Goal: Book appointment/travel/reservation

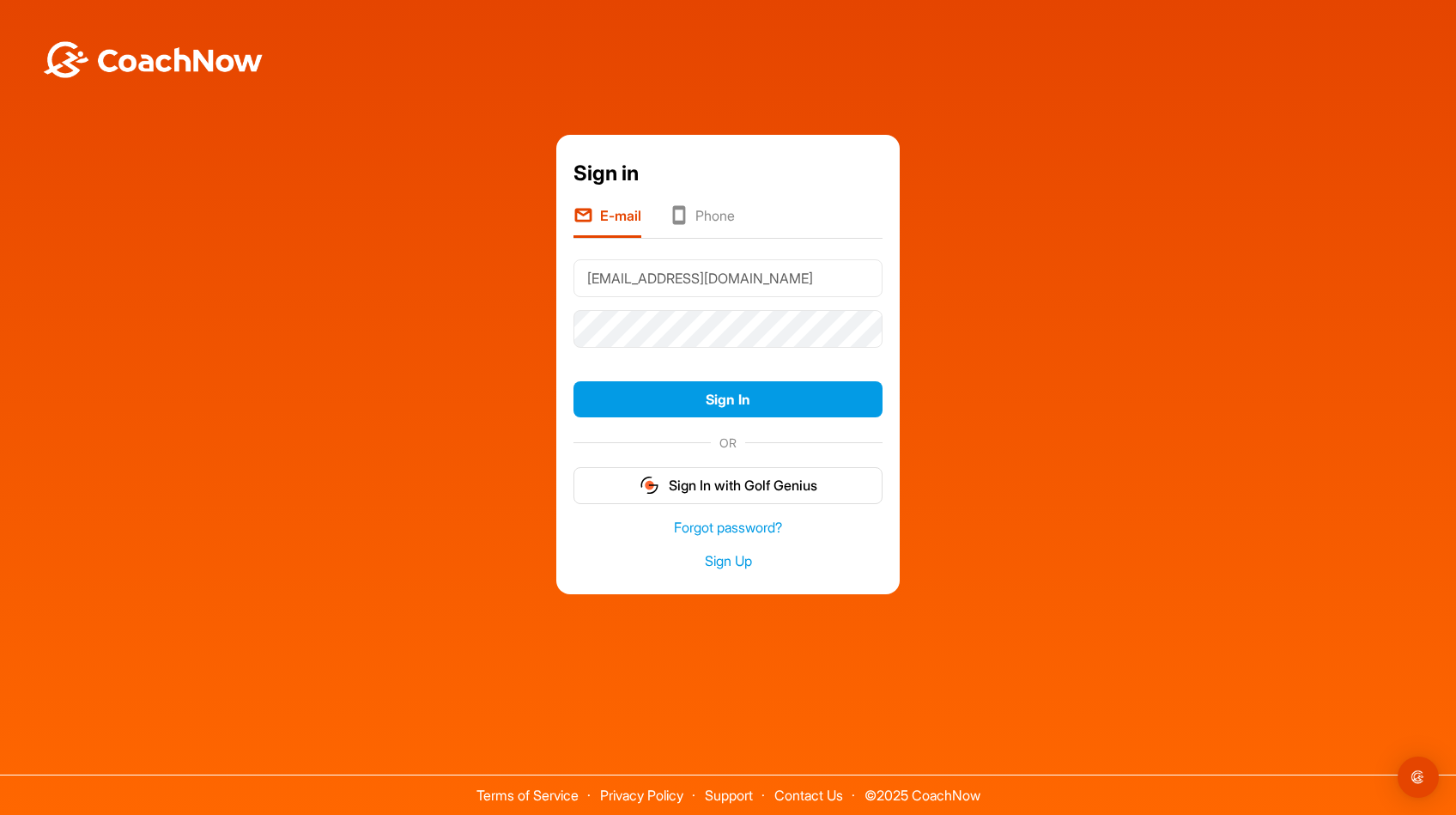
click at [609, 277] on input "[EMAIL_ADDRESS][DOMAIN_NAME]" at bounding box center [728, 278] width 310 height 38
type input "[EMAIL_ADDRESS][DOMAIN_NAME]"
click at [678, 395] on button "Sign In" at bounding box center [728, 399] width 310 height 37
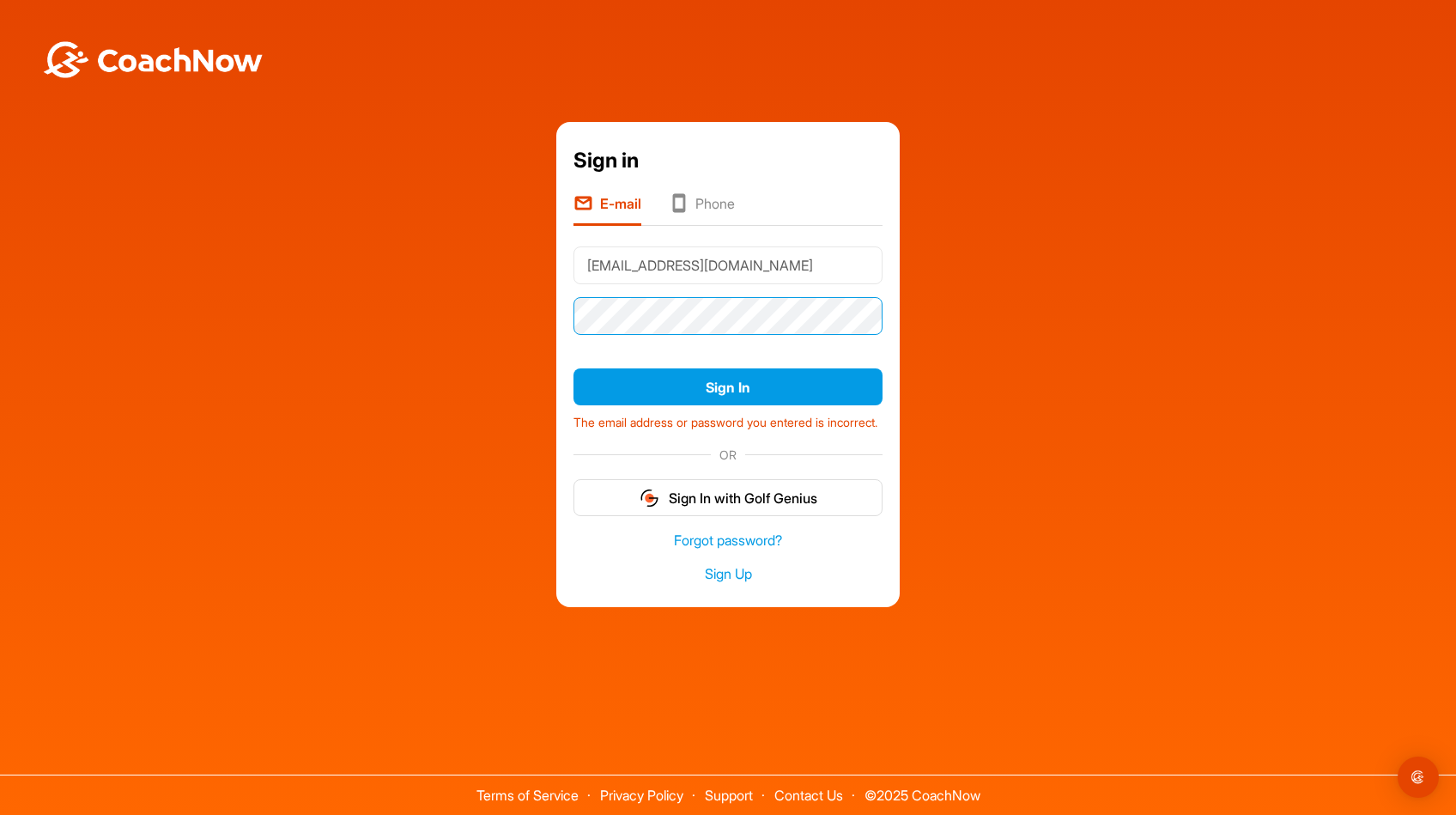
click at [574, 368] on button "Sign In" at bounding box center [728, 386] width 310 height 37
click at [753, 546] on link "Forgot password?" at bounding box center [728, 540] width 310 height 20
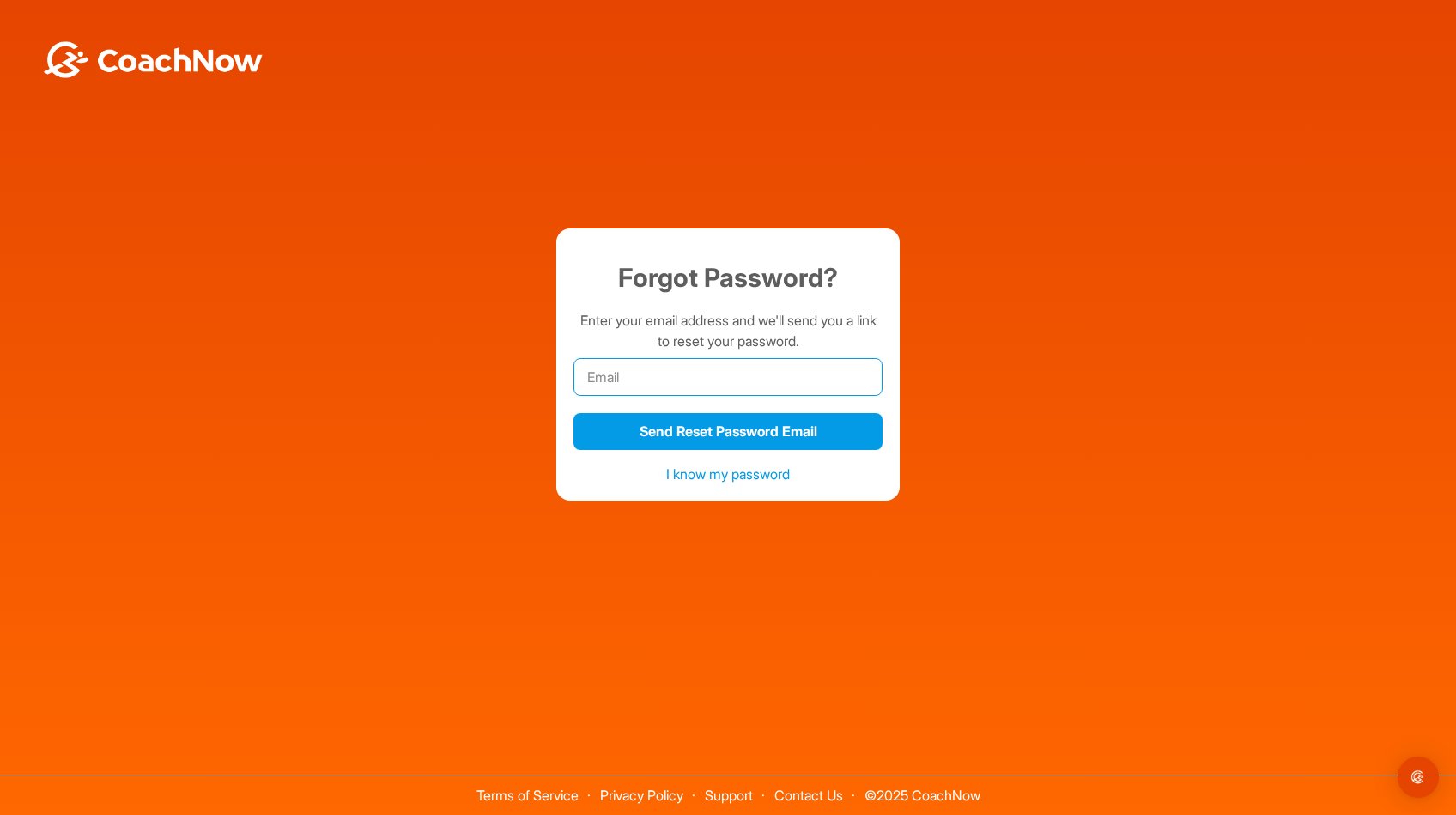
click at [636, 382] on input "email" at bounding box center [728, 376] width 310 height 38
type input "tferrell@larinconadacc.com"
click at [574, 413] on button "Send Reset Password Email" at bounding box center [728, 431] width 310 height 37
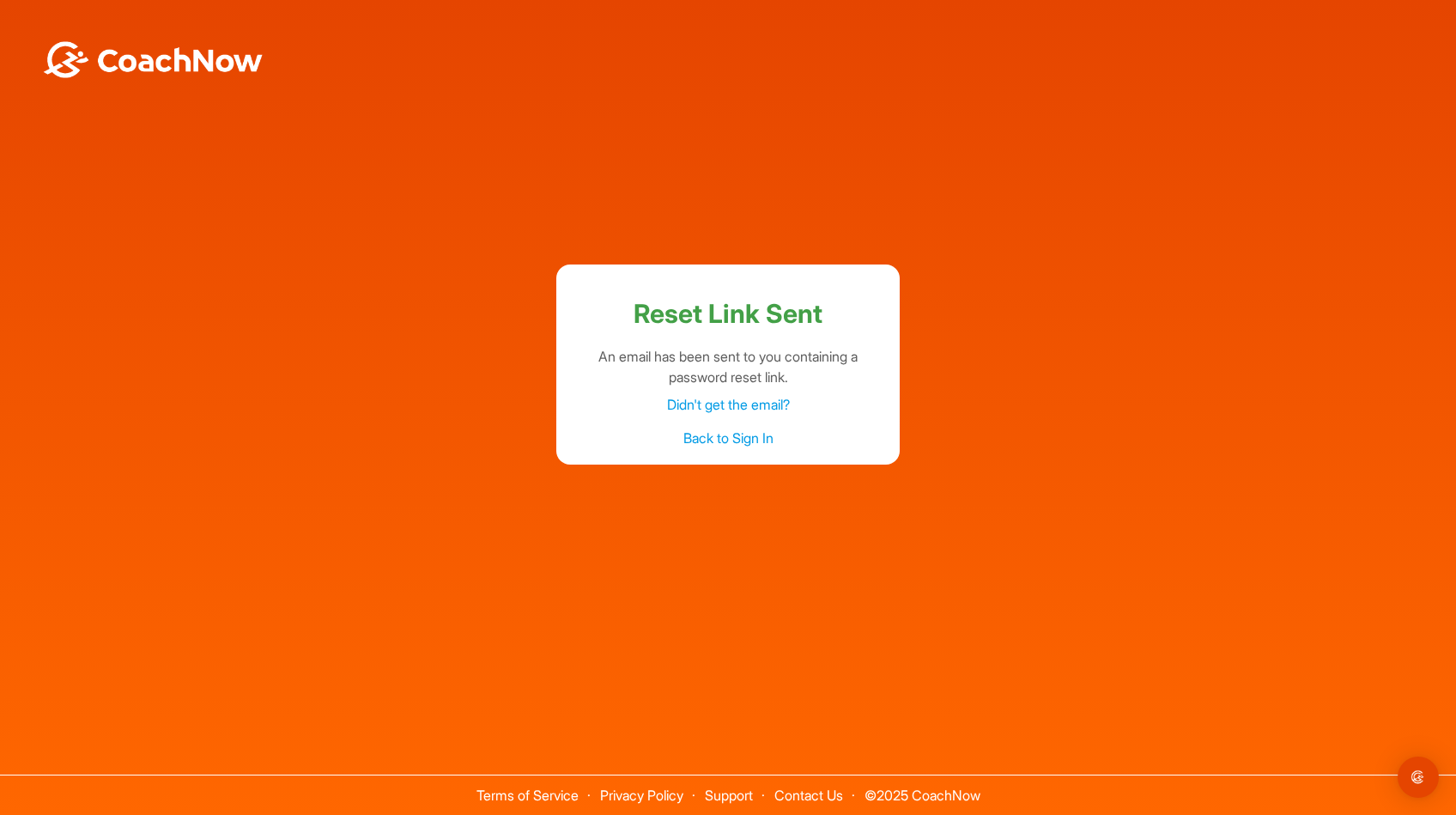
click at [723, 441] on link "Back to Sign In" at bounding box center [728, 438] width 91 height 17
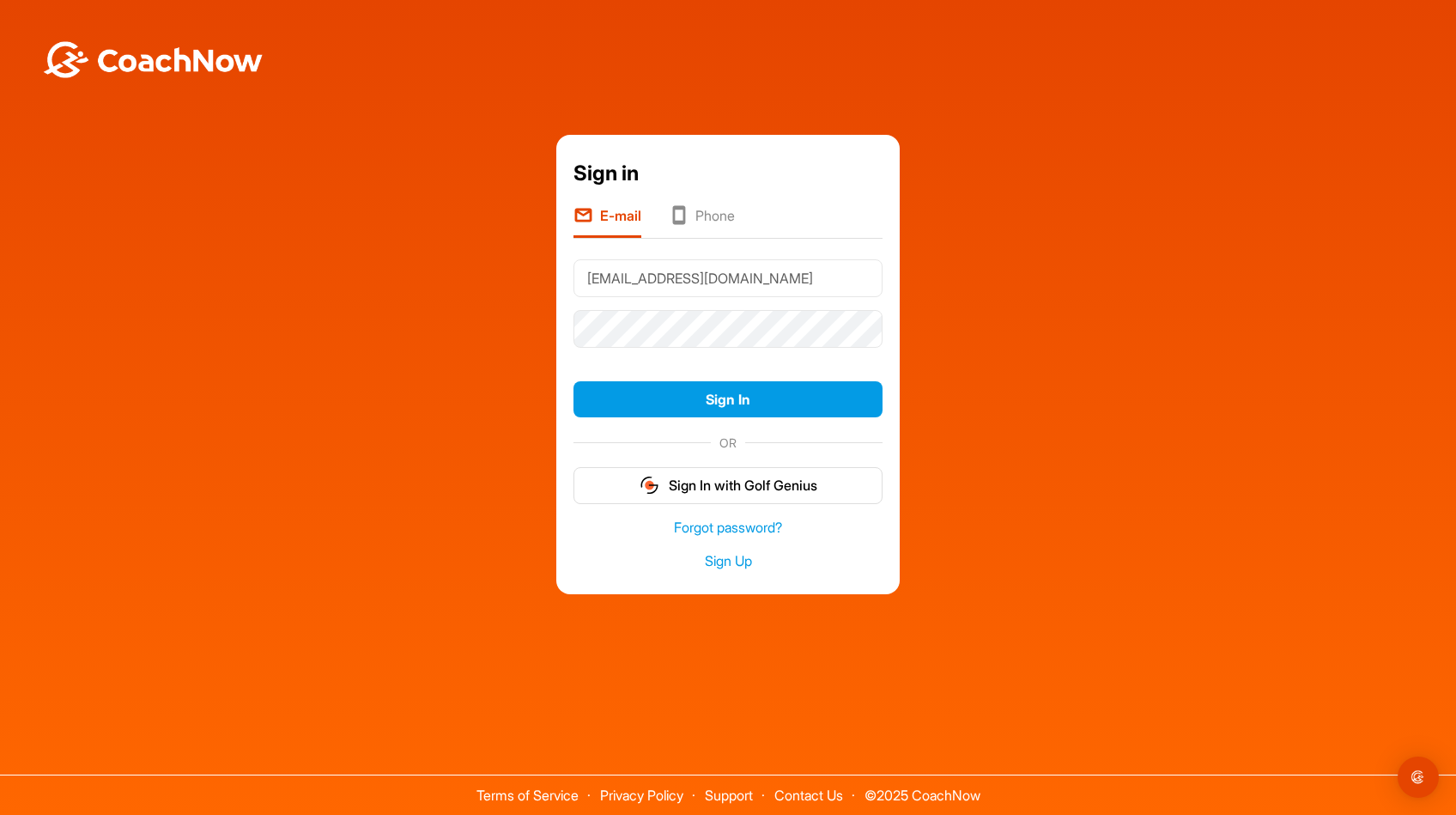
click at [726, 275] on input "tyler@golfsmartacademy.com" at bounding box center [728, 278] width 310 height 38
click at [696, 281] on input "text" at bounding box center [728, 278] width 310 height 38
click at [620, 287] on input "text" at bounding box center [728, 278] width 310 height 38
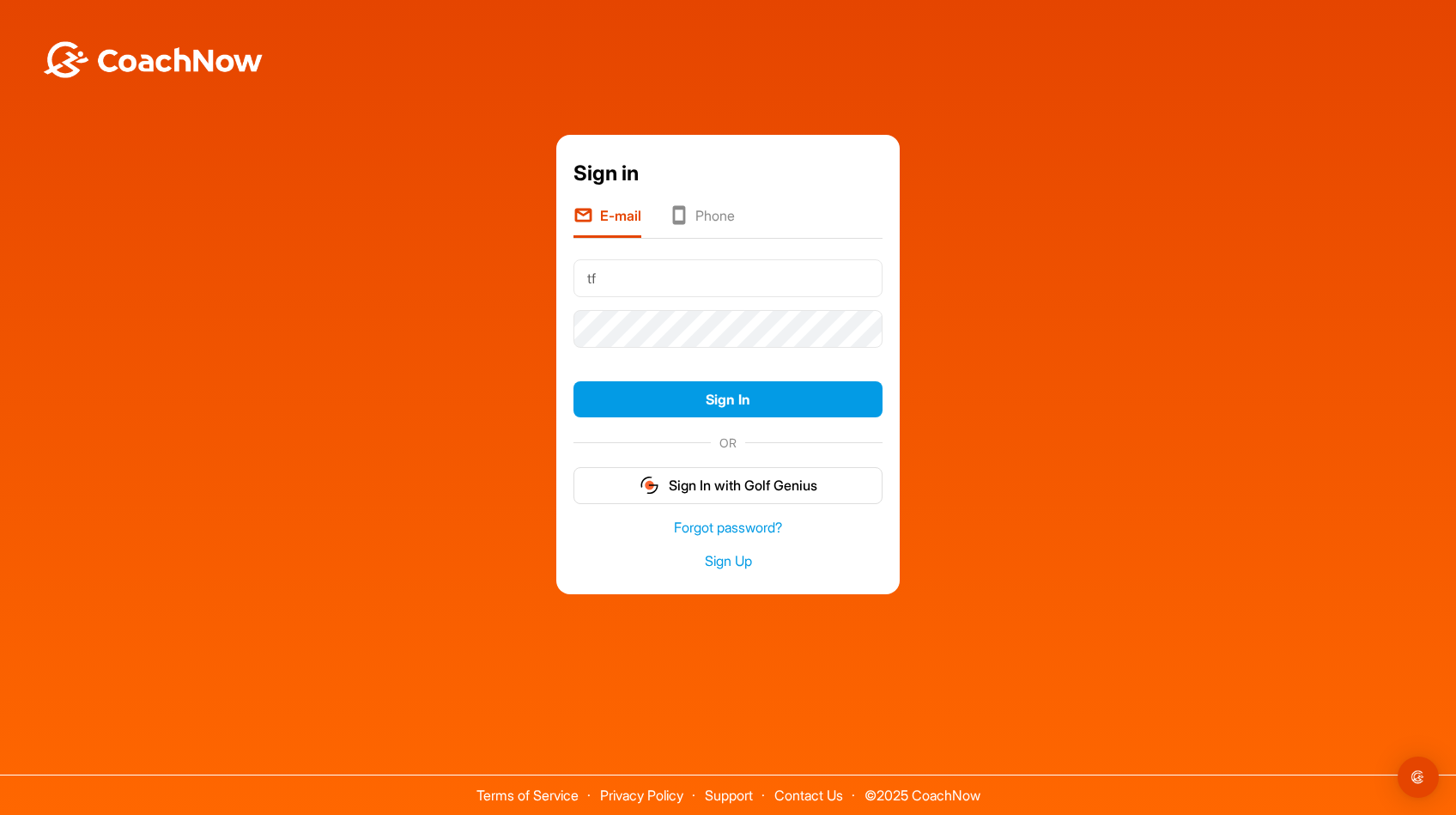
type input "tferrell@larinconadacc.com"
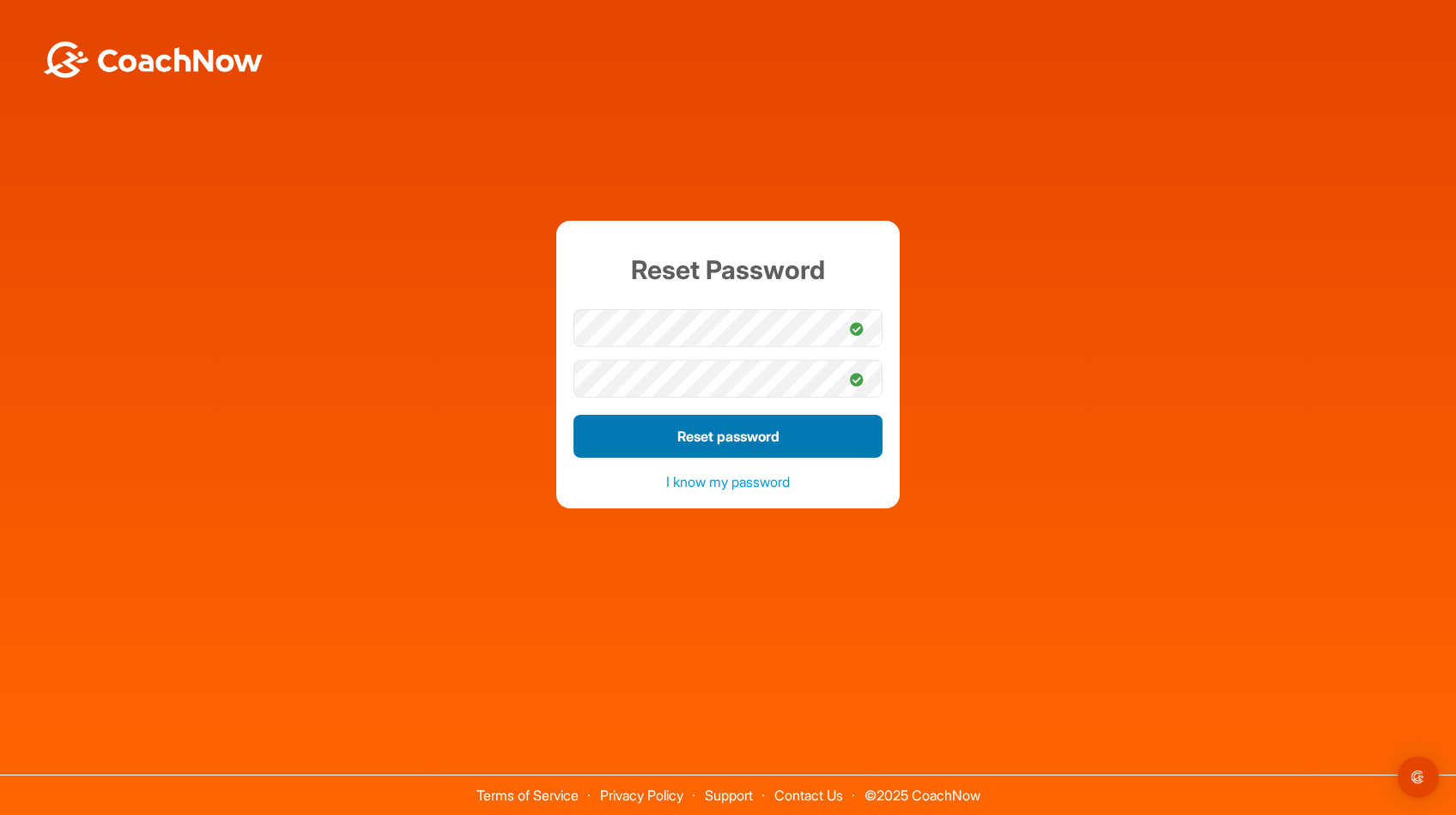
click at [636, 449] on button "Reset password" at bounding box center [728, 436] width 310 height 42
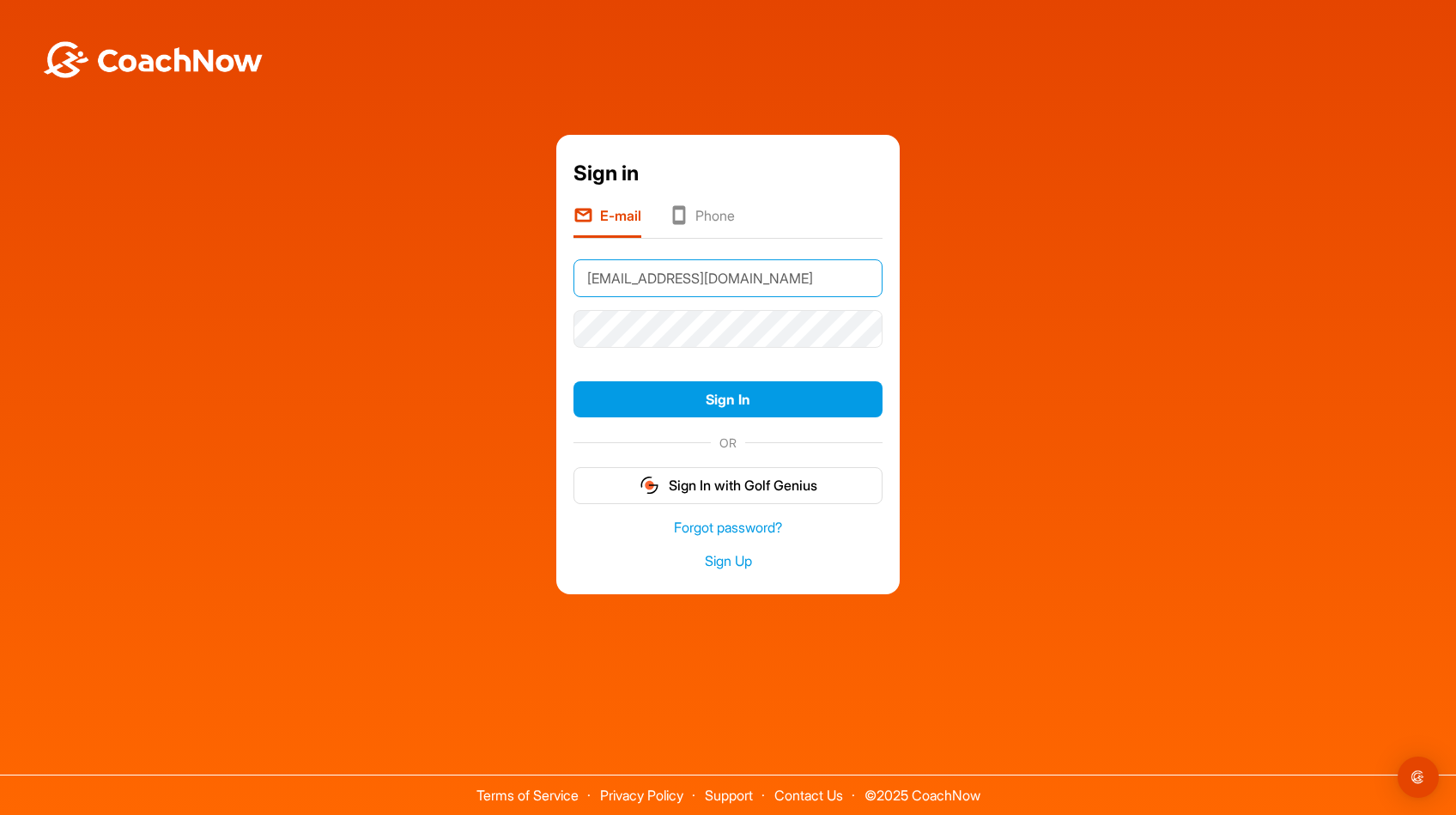
type input "[EMAIL_ADDRESS][DOMAIN_NAME]"
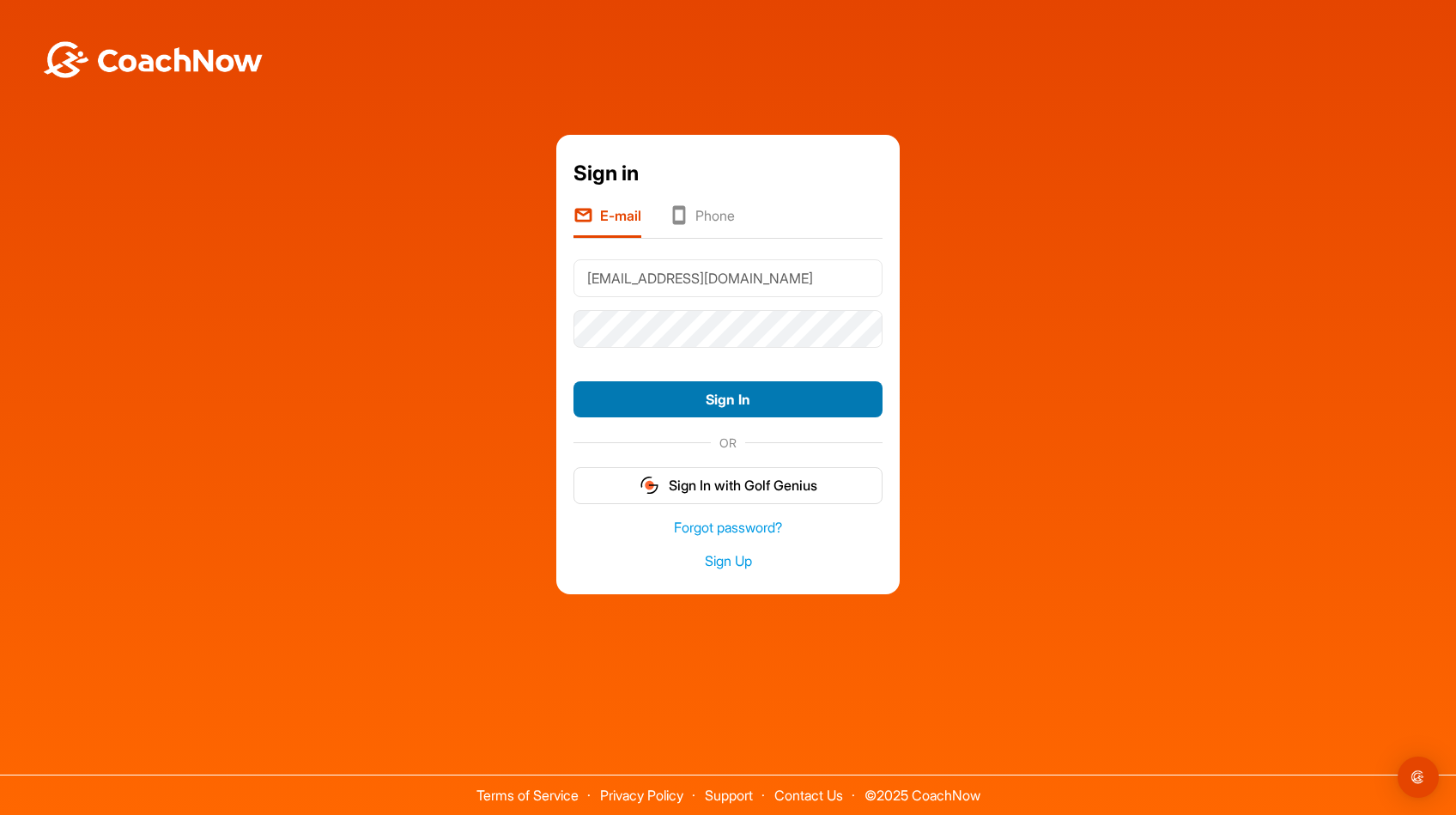
click at [740, 395] on button "Sign In" at bounding box center [728, 399] width 310 height 37
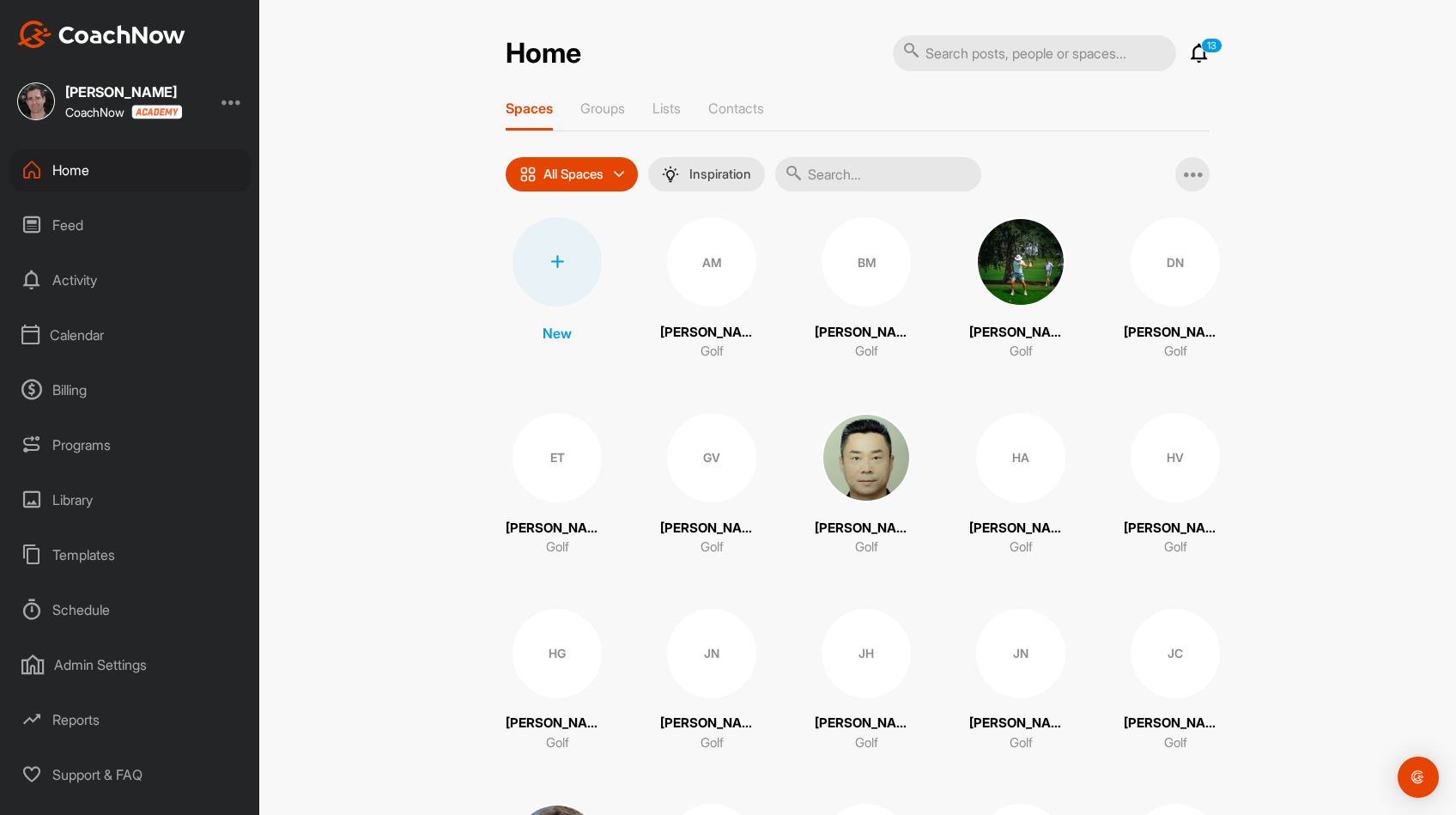
click at [114, 339] on div "Calendar" at bounding box center [130, 334] width 243 height 42
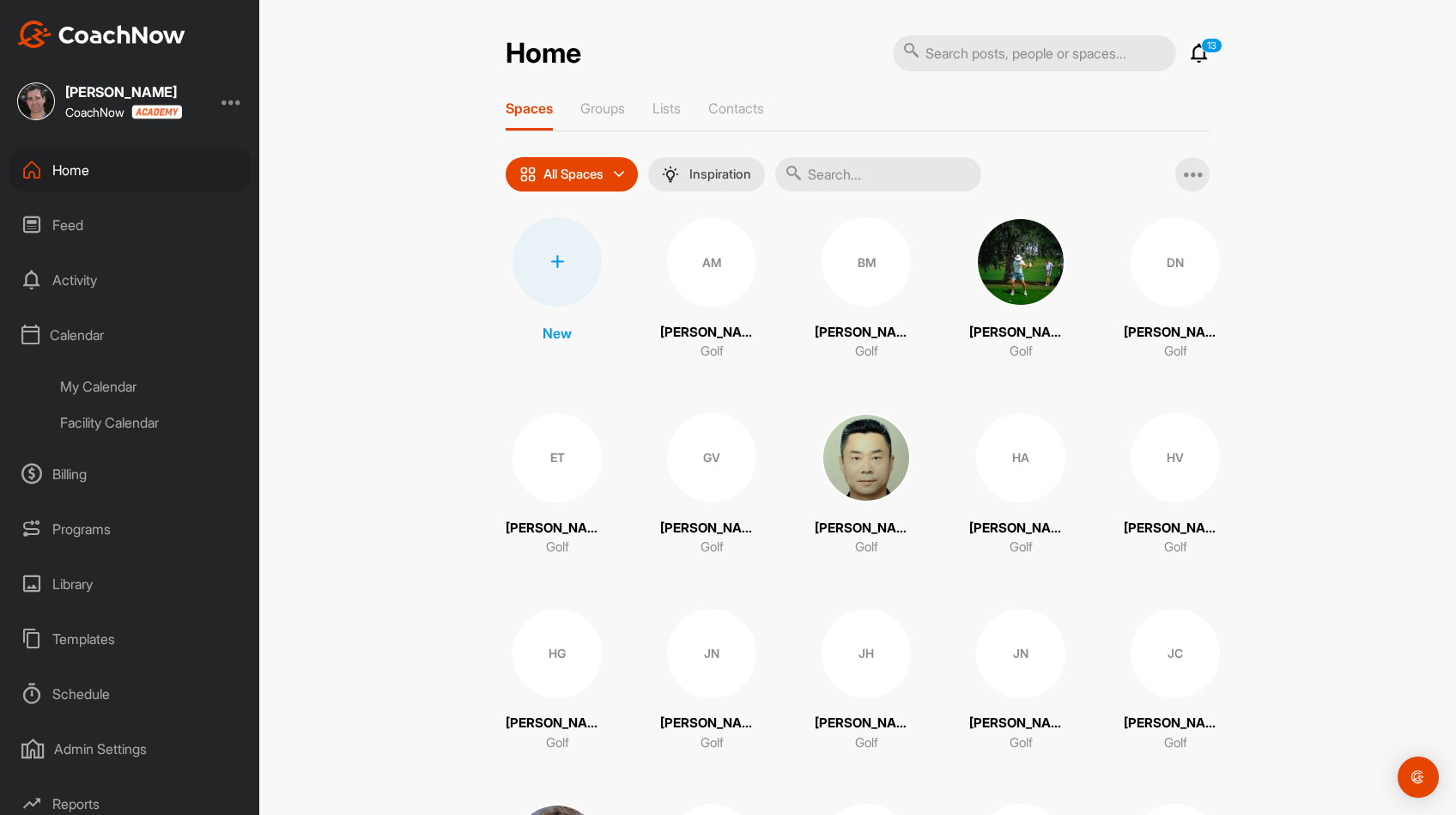
click at [104, 375] on div "My Calendar" at bounding box center [150, 386] width 204 height 36
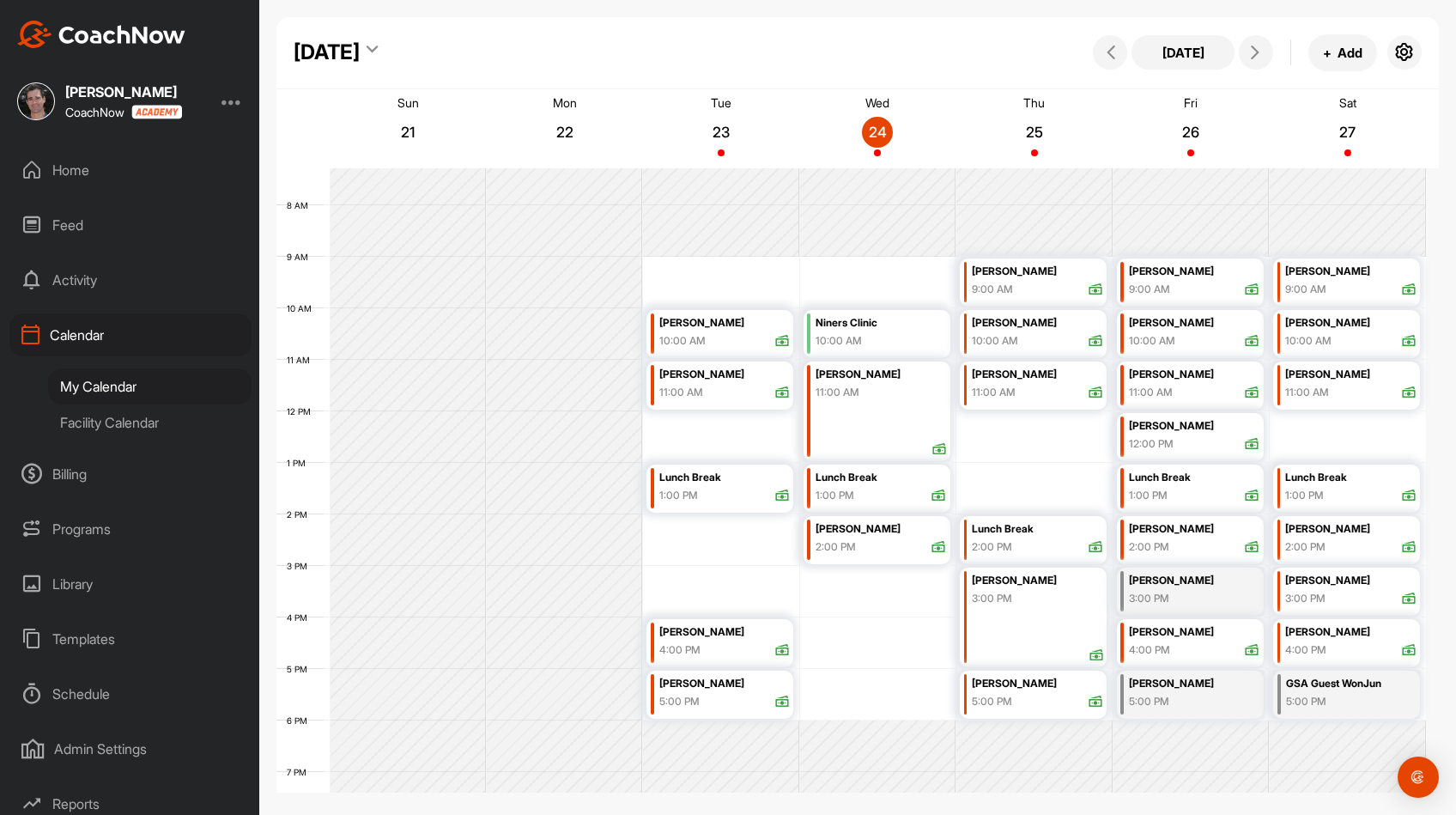
scroll to position [364, 0]
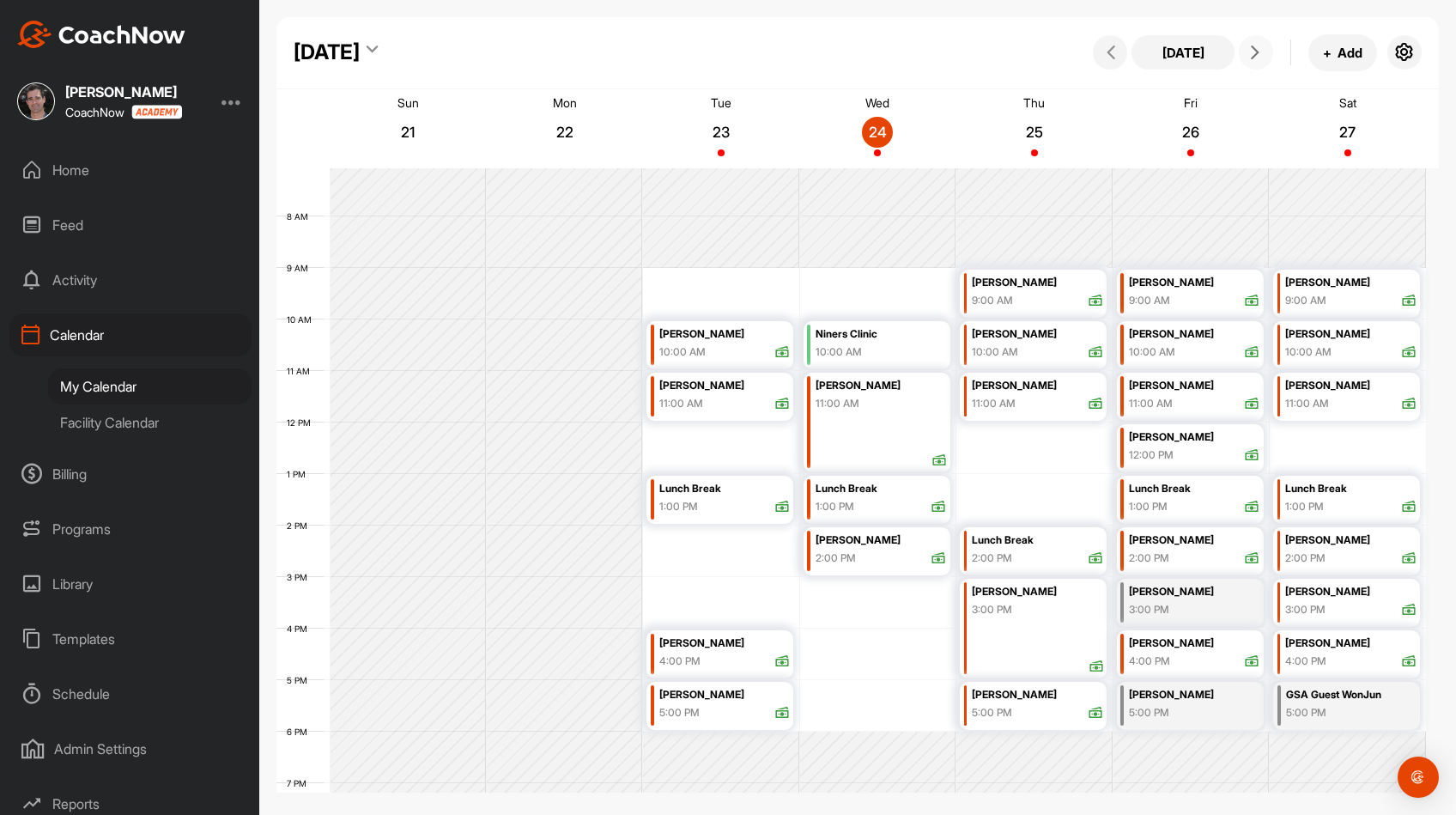
click at [1257, 53] on icon at bounding box center [1255, 52] width 14 height 14
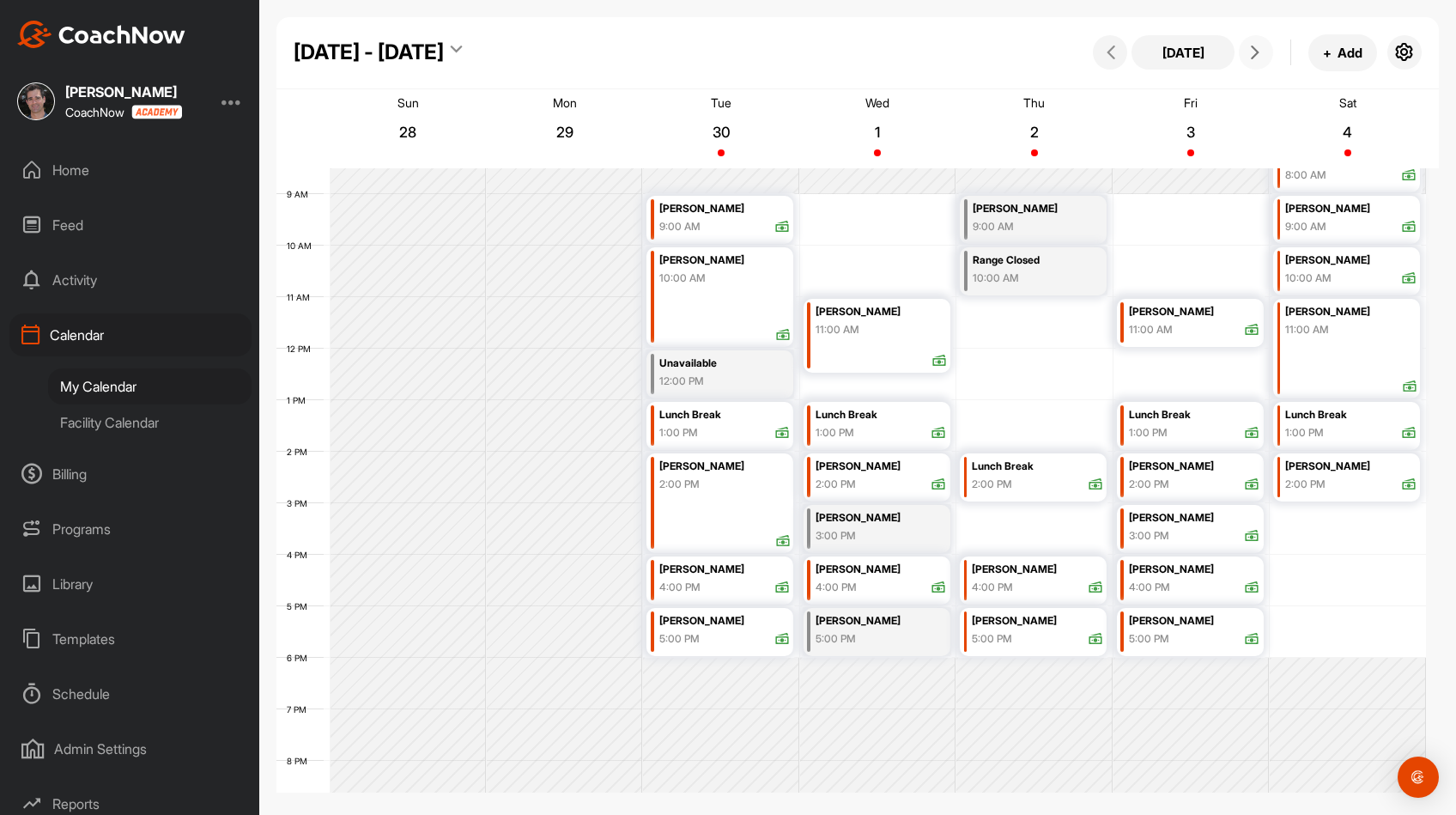
scroll to position [431, 0]
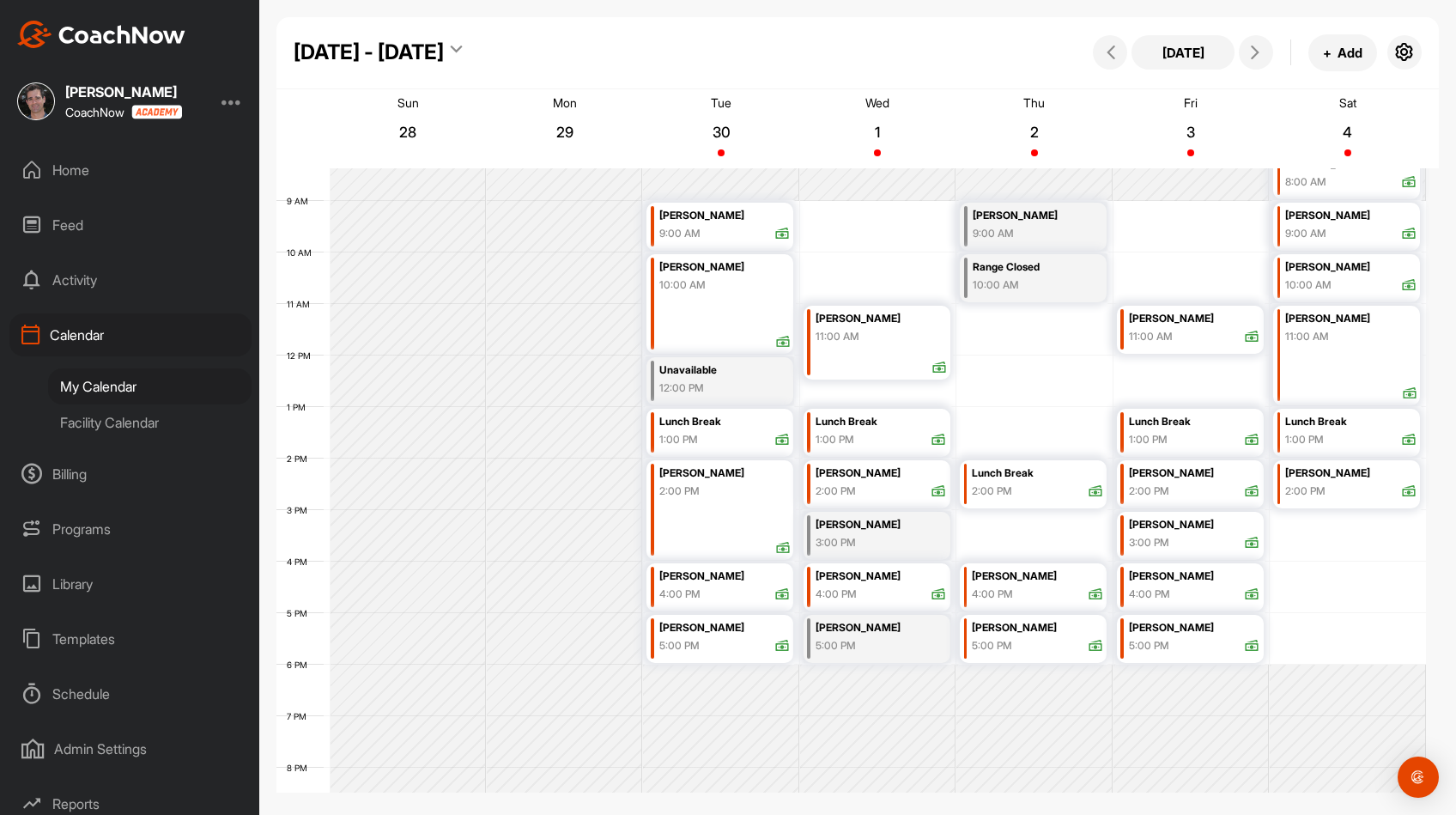
click at [1347, 105] on p "Sat" at bounding box center [1348, 102] width 17 height 14
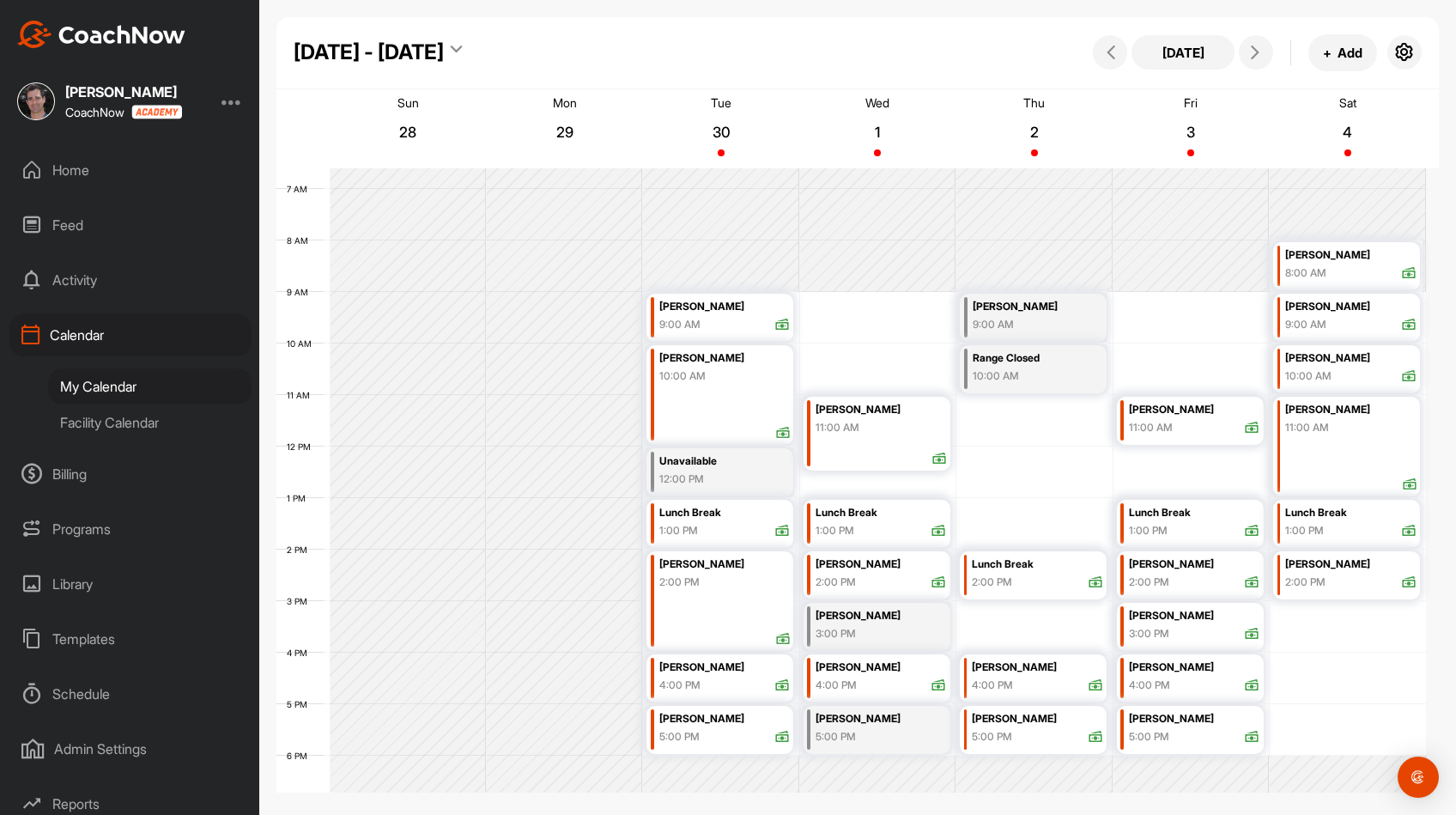
scroll to position [338, 0]
click at [1168, 42] on button "Today" at bounding box center [1182, 52] width 103 height 34
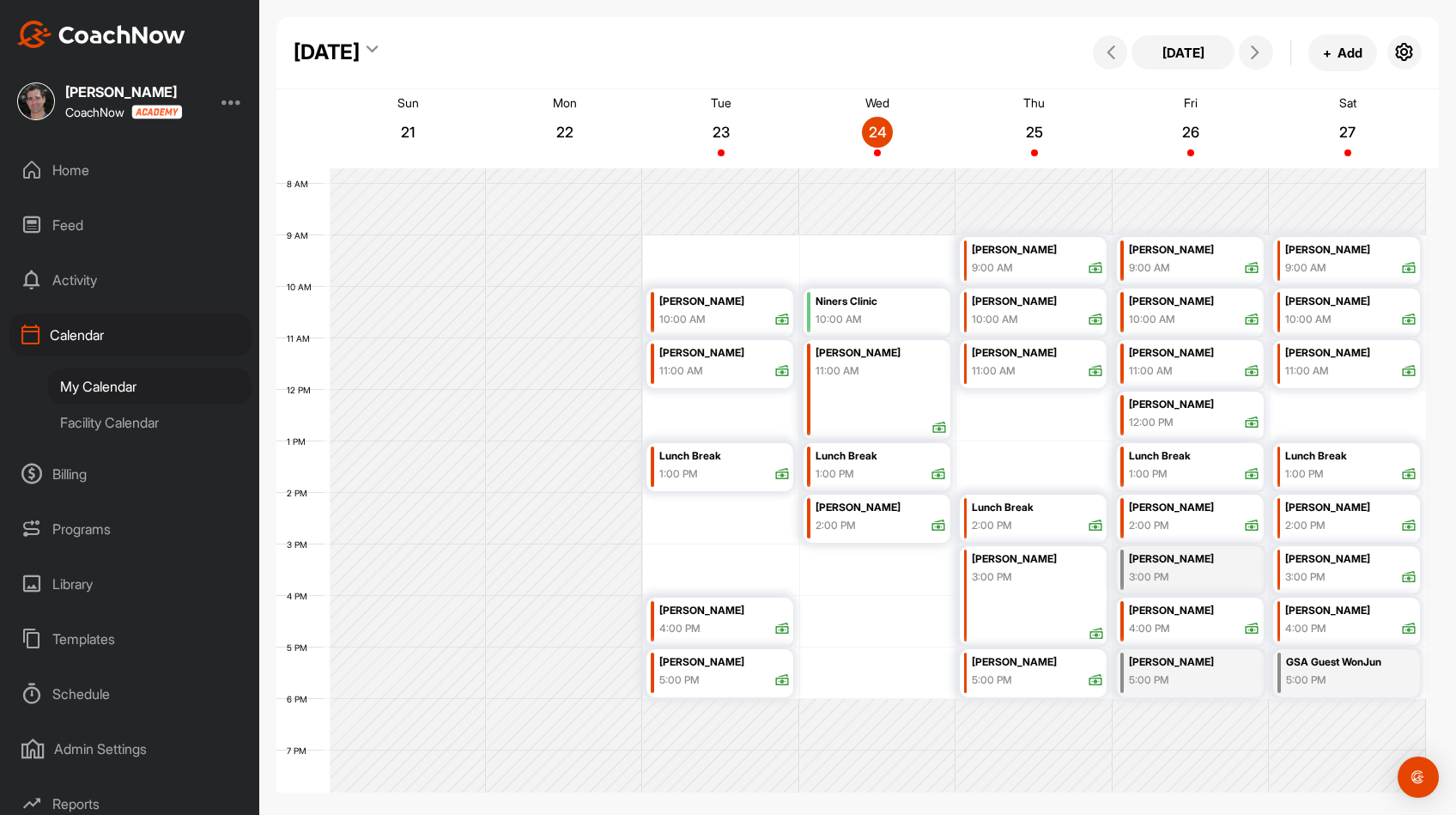
scroll to position [402, 0]
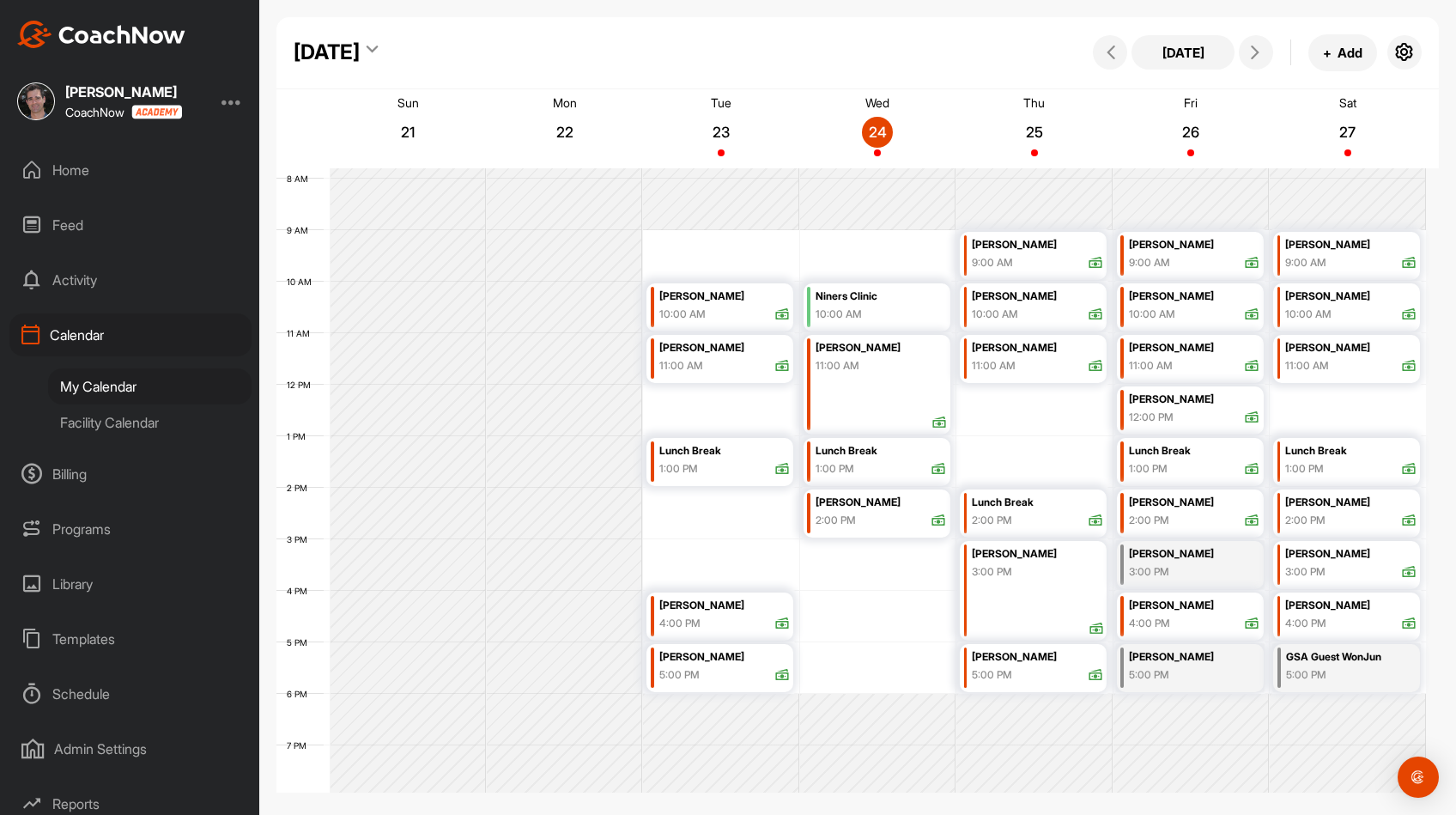
click at [854, 547] on div "12 AM 1 AM 2 AM 3 AM 4 AM 5 AM 6 AM 7 AM 8 AM 9 AM 10 AM 11 AM 12 PM 1 PM 2 PM …" at bounding box center [851, 384] width 1149 height 1236
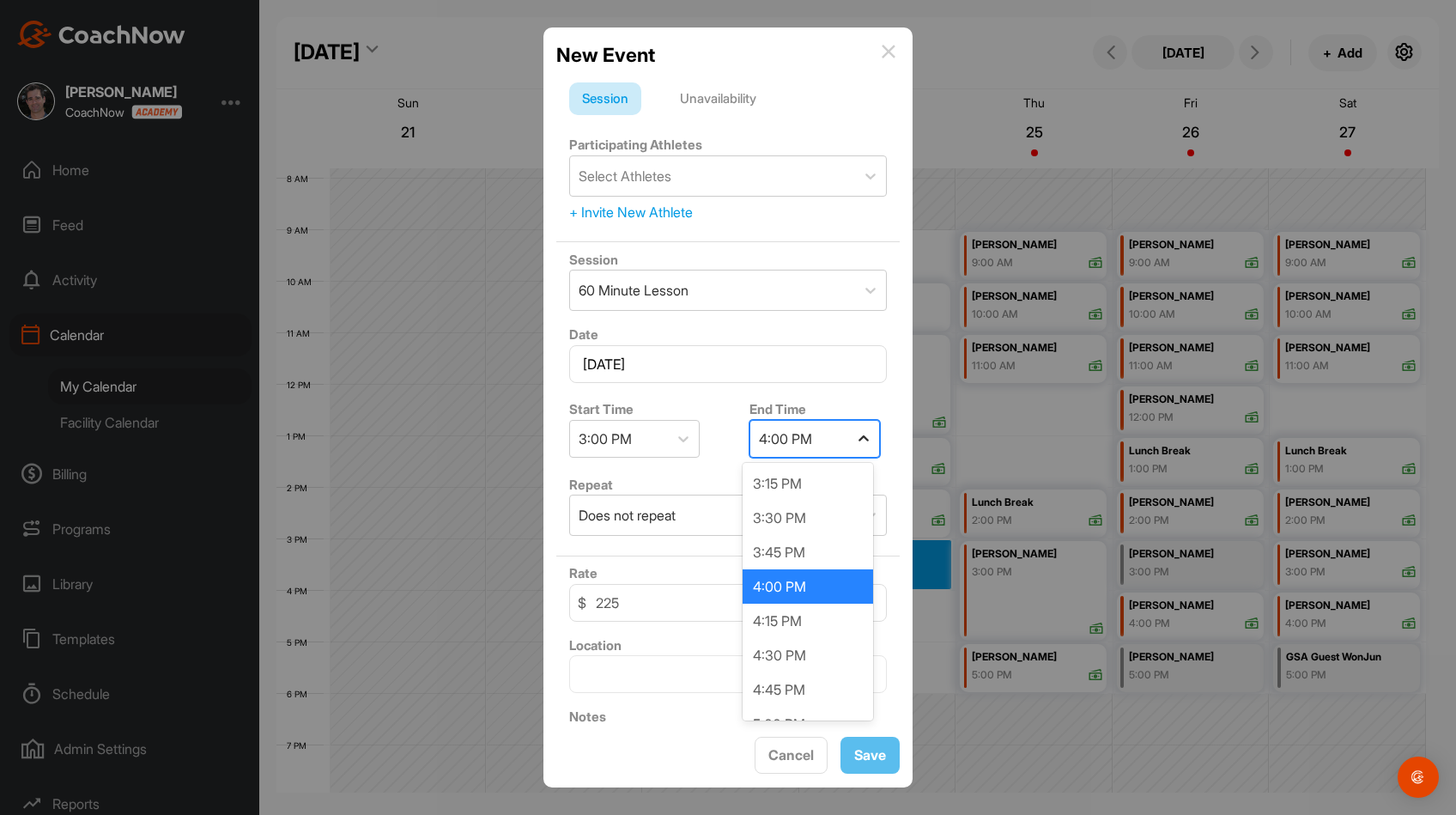
click at [856, 437] on icon at bounding box center [863, 439] width 17 height 17
click at [800, 707] on div "6:00 PM" at bounding box center [808, 718] width 130 height 34
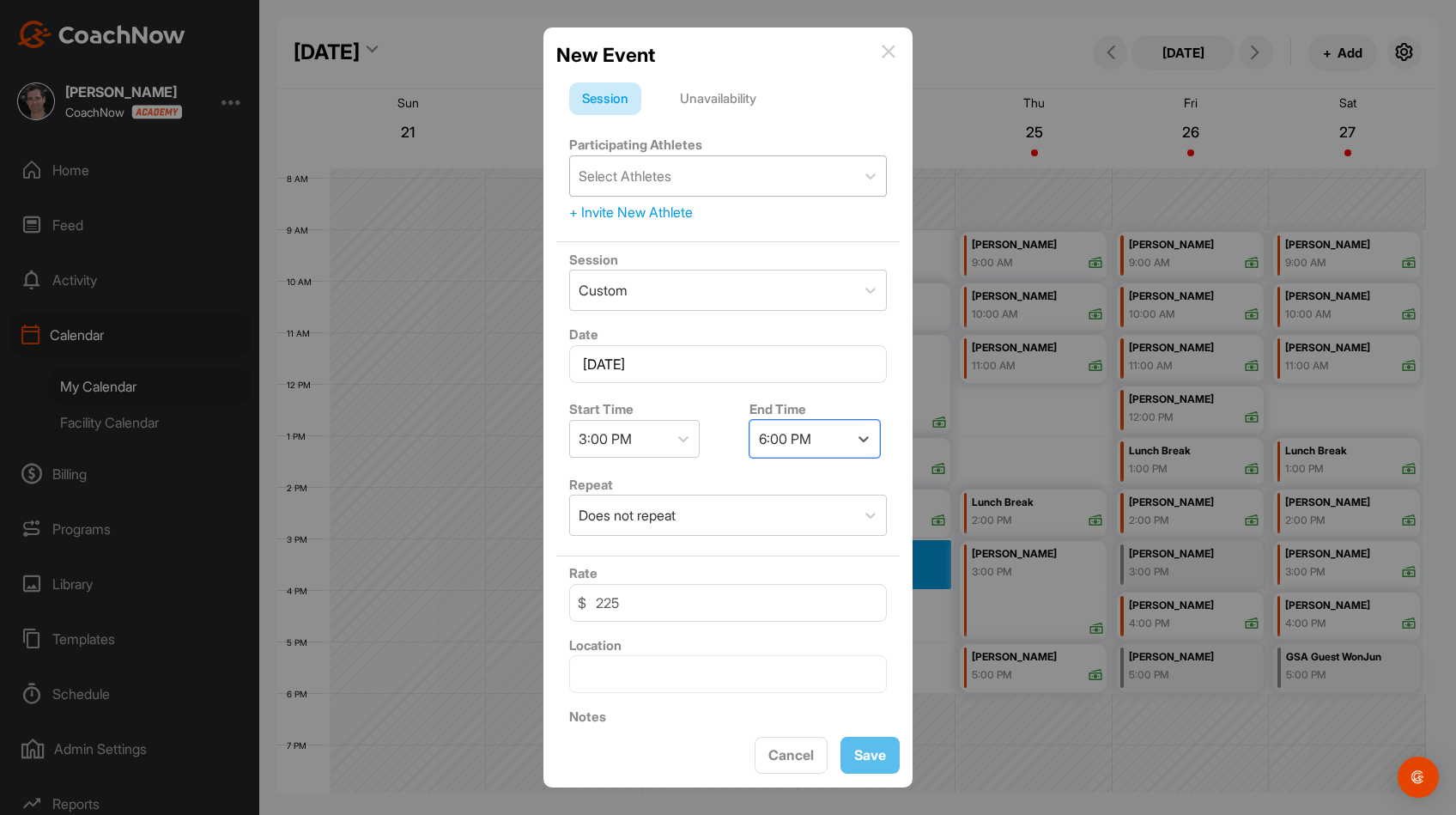
click at [700, 180] on div "Select Athletes" at bounding box center [712, 176] width 285 height 40
click at [789, 130] on div "Participating Athletes Select Athletes + Invite New Athlete" at bounding box center [728, 178] width 343 height 101
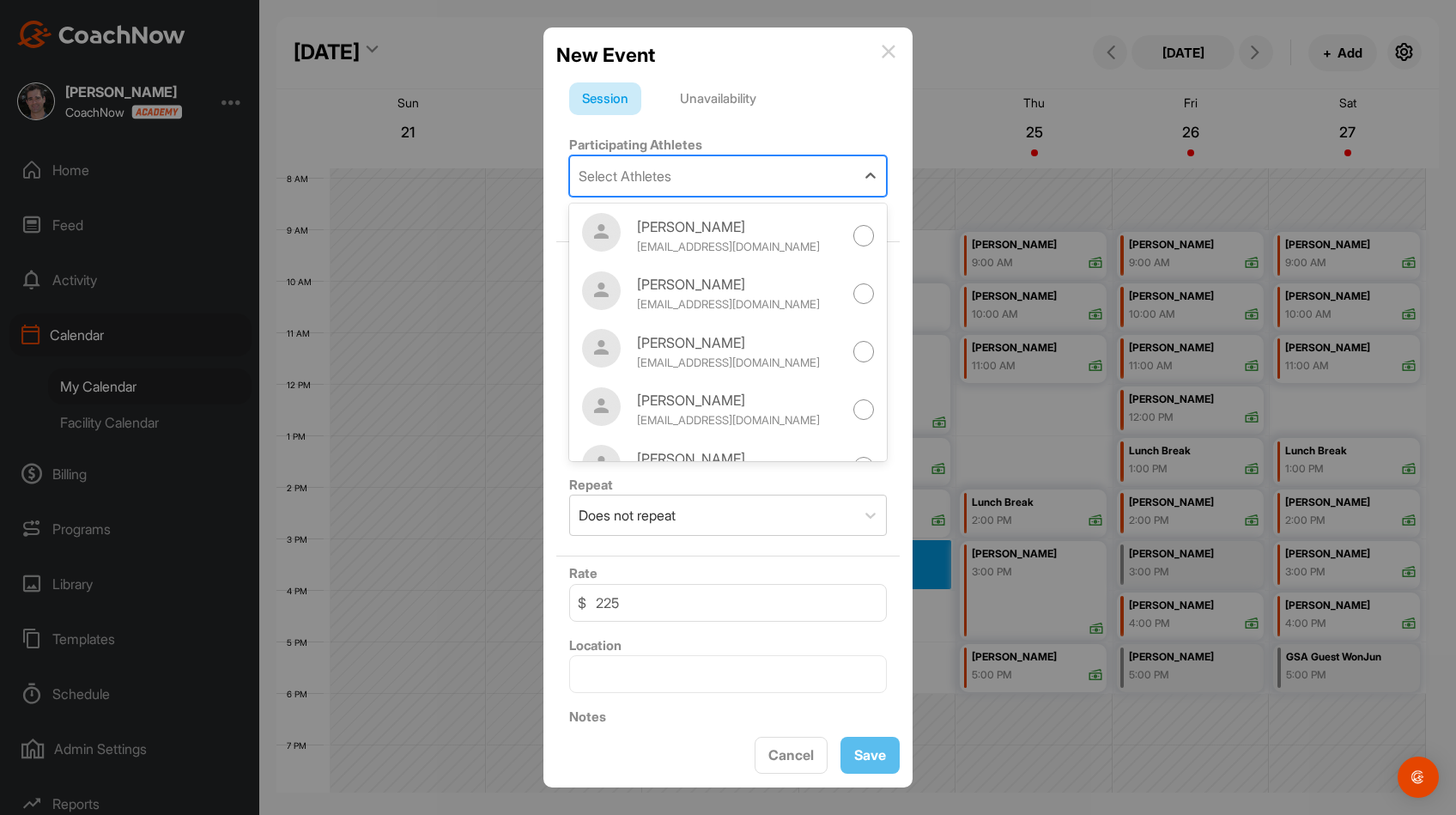
click at [677, 178] on div "Select Athletes" at bounding box center [712, 176] width 285 height 40
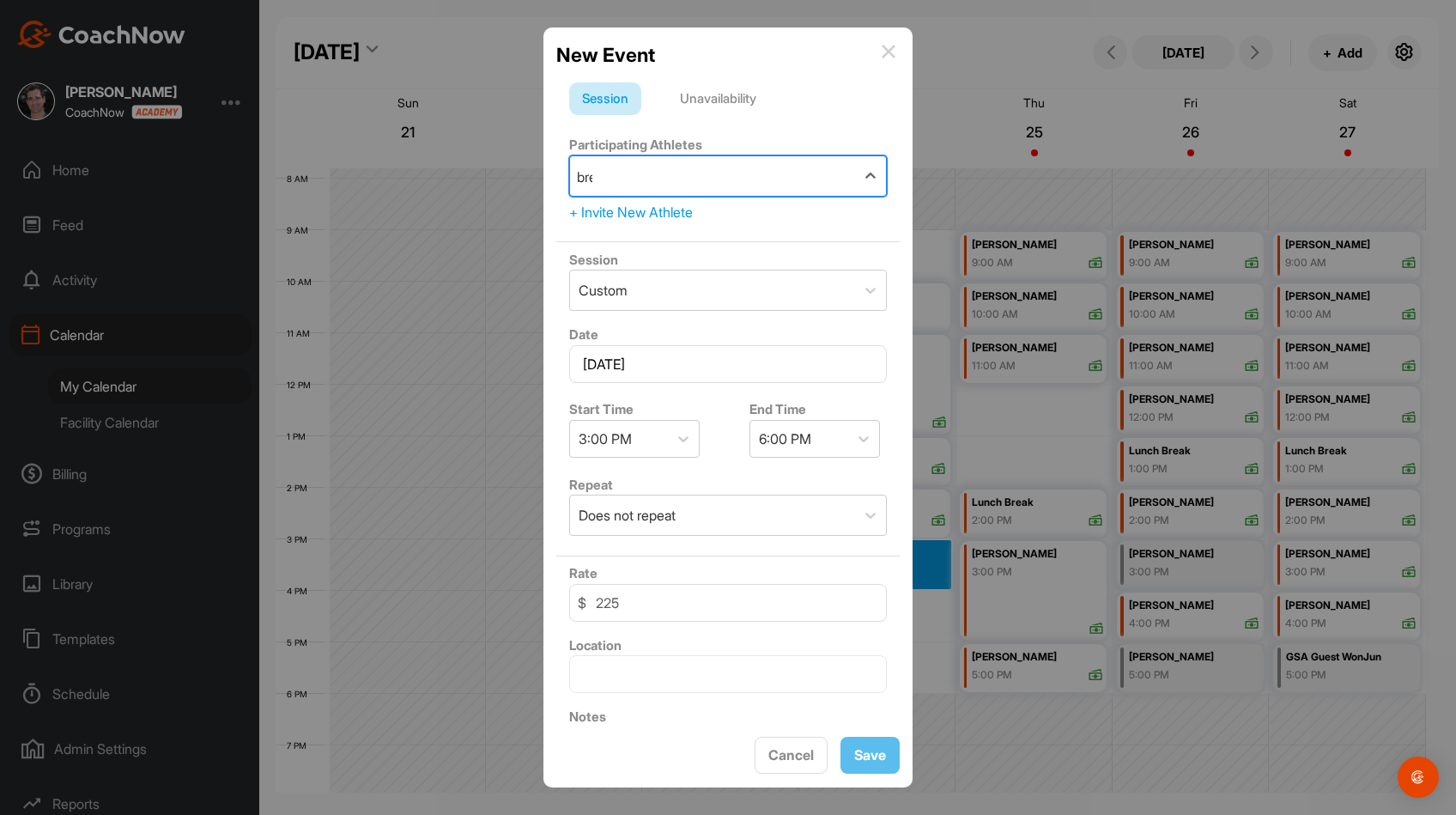
type input "break"
click at [647, 175] on div "break" at bounding box center [712, 176] width 285 height 40
click at [647, 175] on div "Select Athletes" at bounding box center [625, 176] width 92 height 21
type input "switching"
click at [732, 100] on div "Unavailability" at bounding box center [718, 98] width 102 height 33
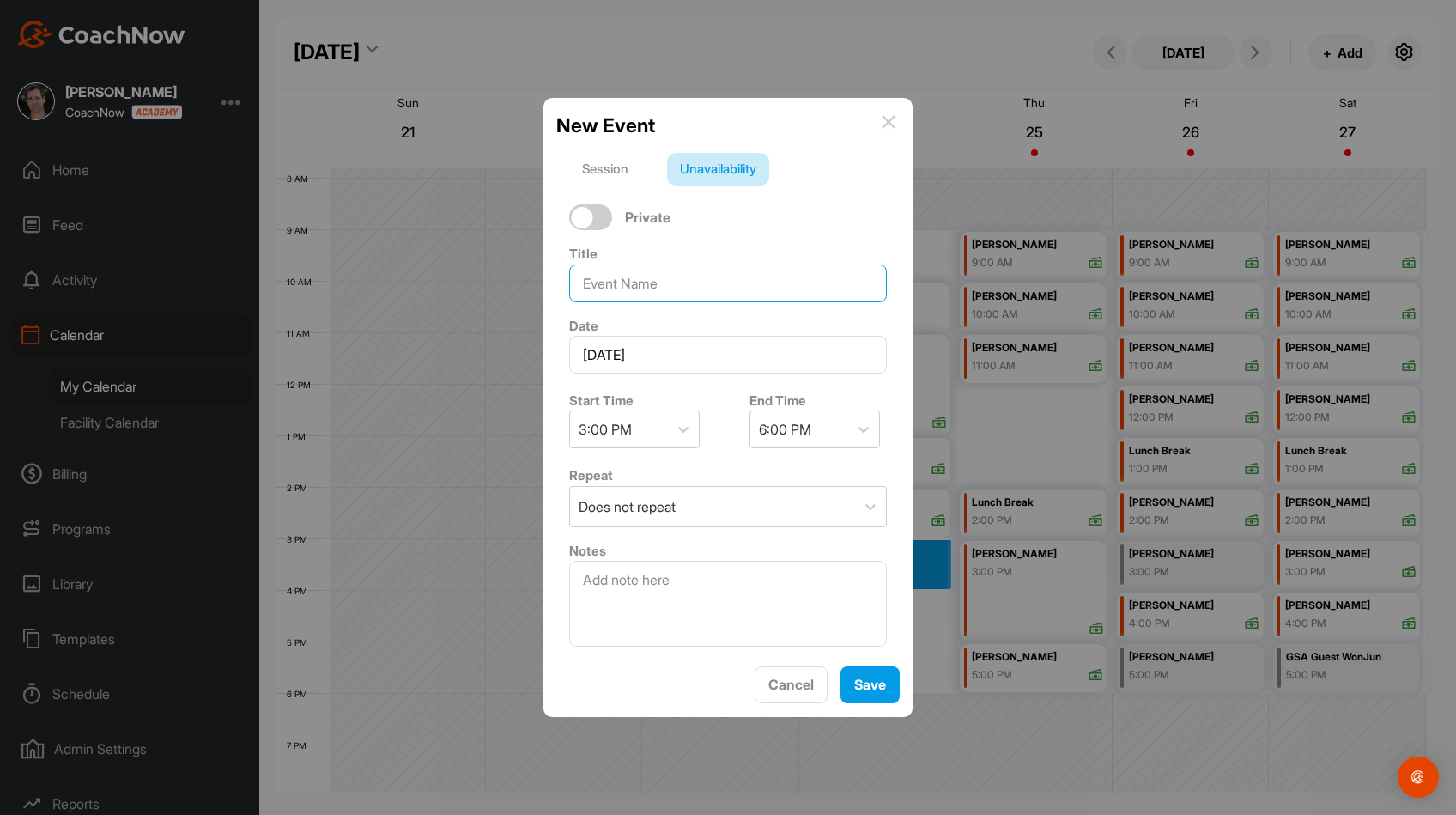
click at [675, 291] on input at bounding box center [728, 283] width 318 height 38
type input "Non Member"
click at [867, 686] on span "Save" at bounding box center [870, 684] width 32 height 17
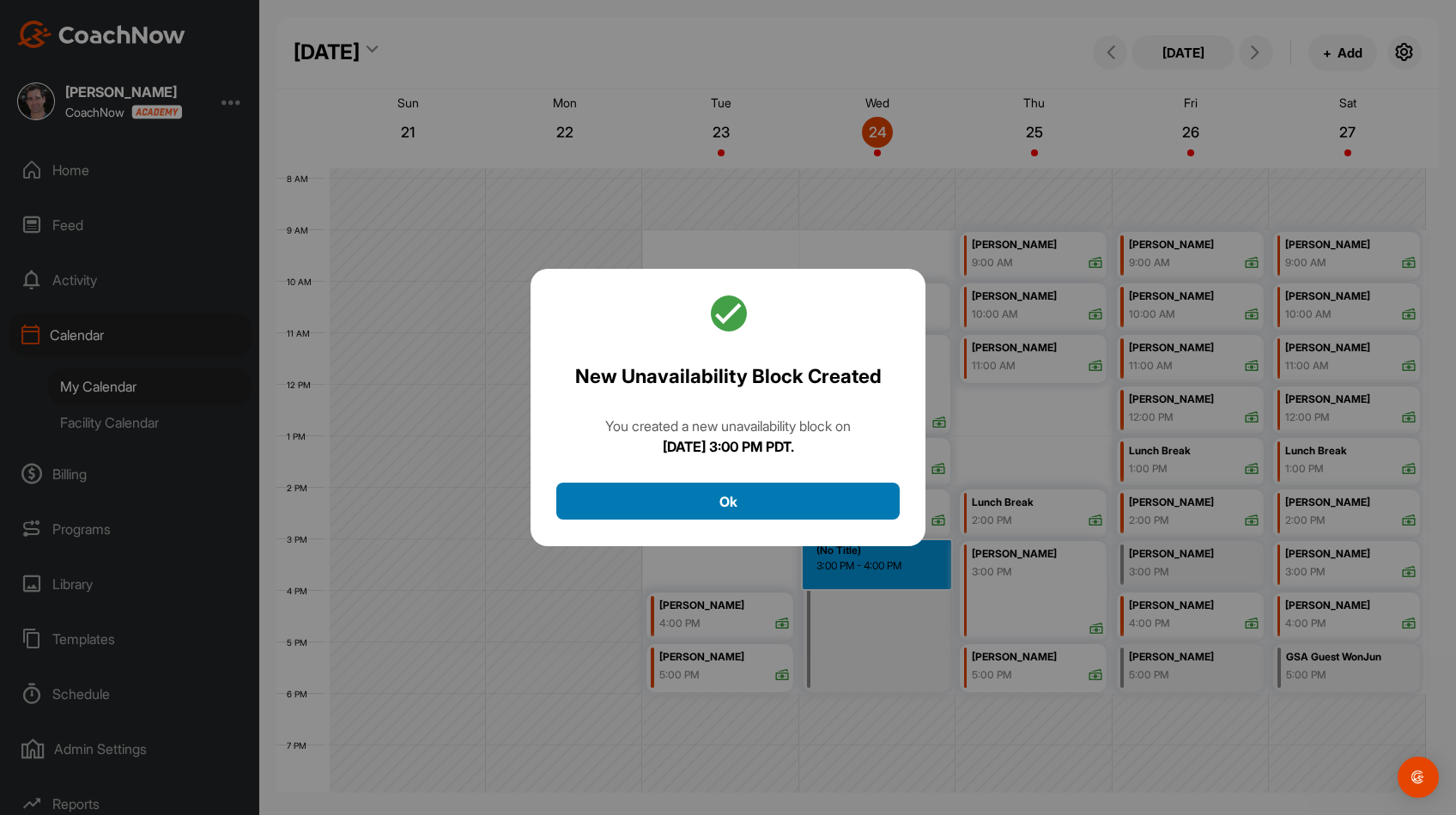
click at [729, 510] on button "Ok" at bounding box center [728, 500] width 343 height 37
